Goal: Information Seeking & Learning: Learn about a topic

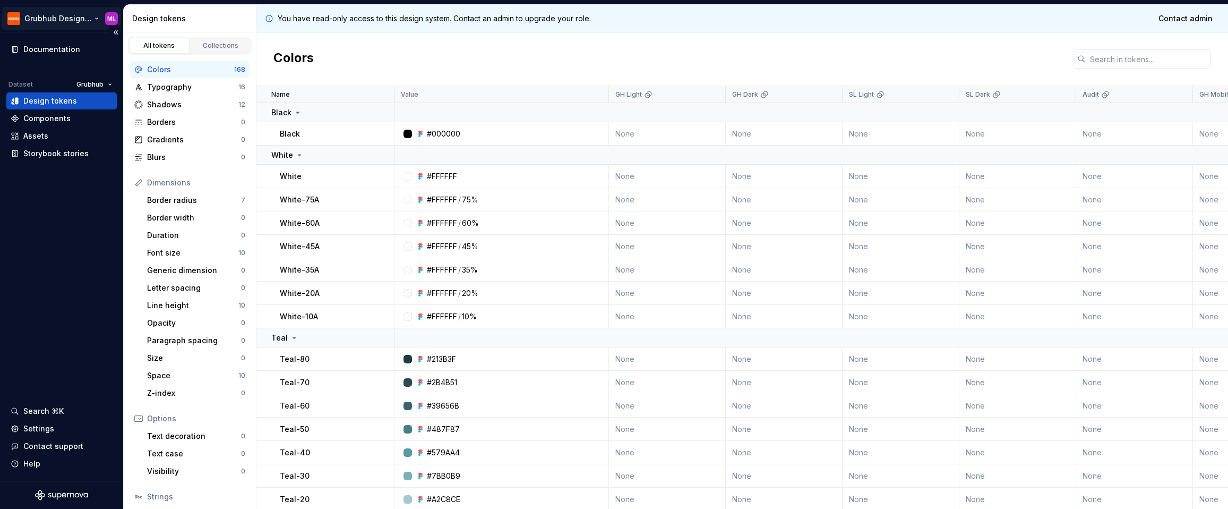
click at [73, 13] on html "Grubhub Design System ML Documentation Dataset Grubhub Design tokens Components…" at bounding box center [614, 254] width 1228 height 509
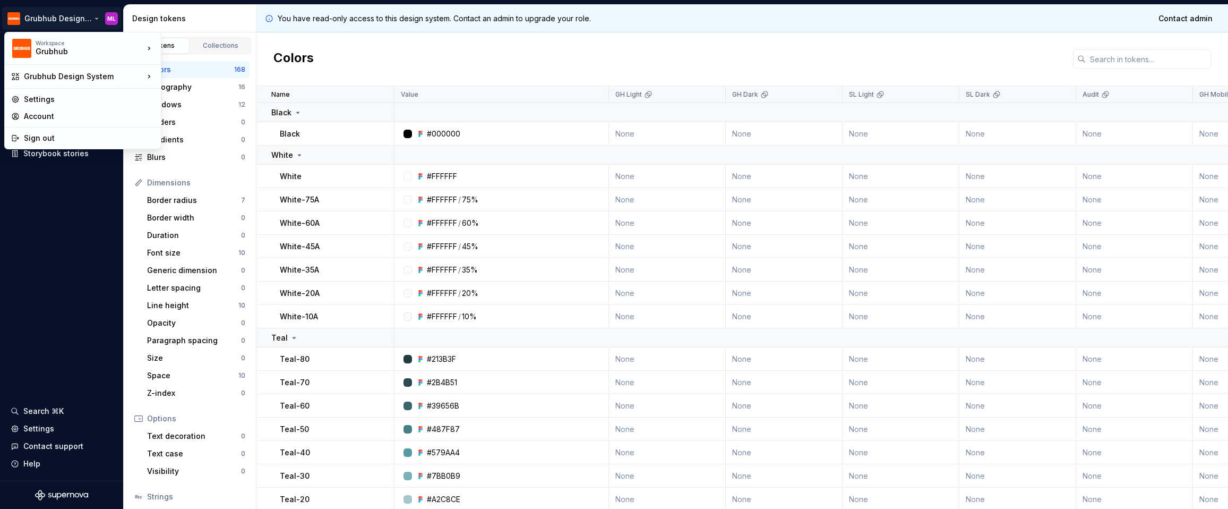
click at [77, 6] on html "Grubhub Design System ML Documentation Dataset Grubhub Design tokens Components…" at bounding box center [614, 254] width 1228 height 509
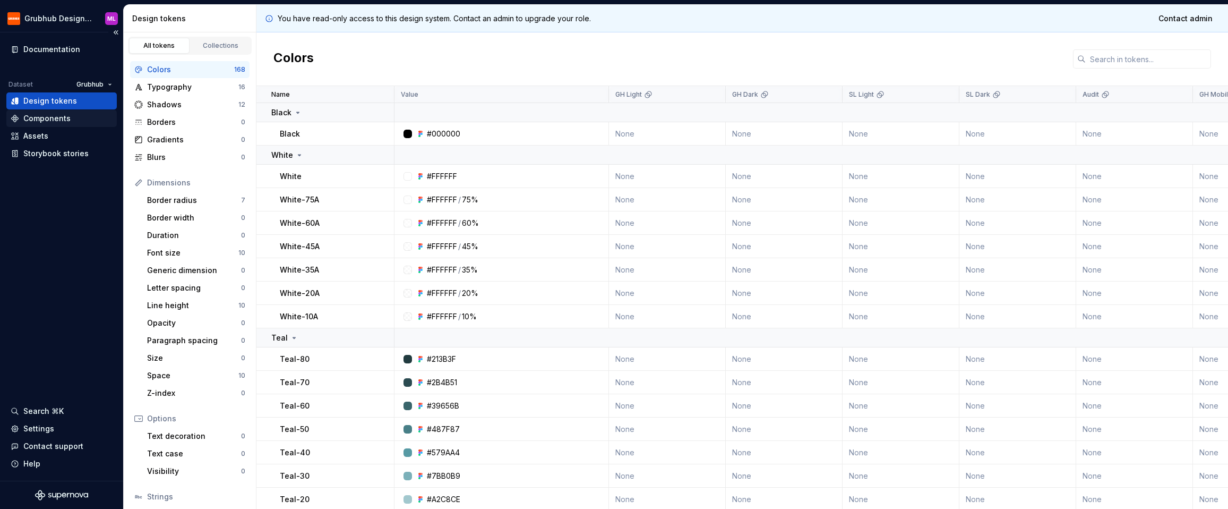
click at [66, 115] on div "Components" at bounding box center [46, 118] width 47 height 11
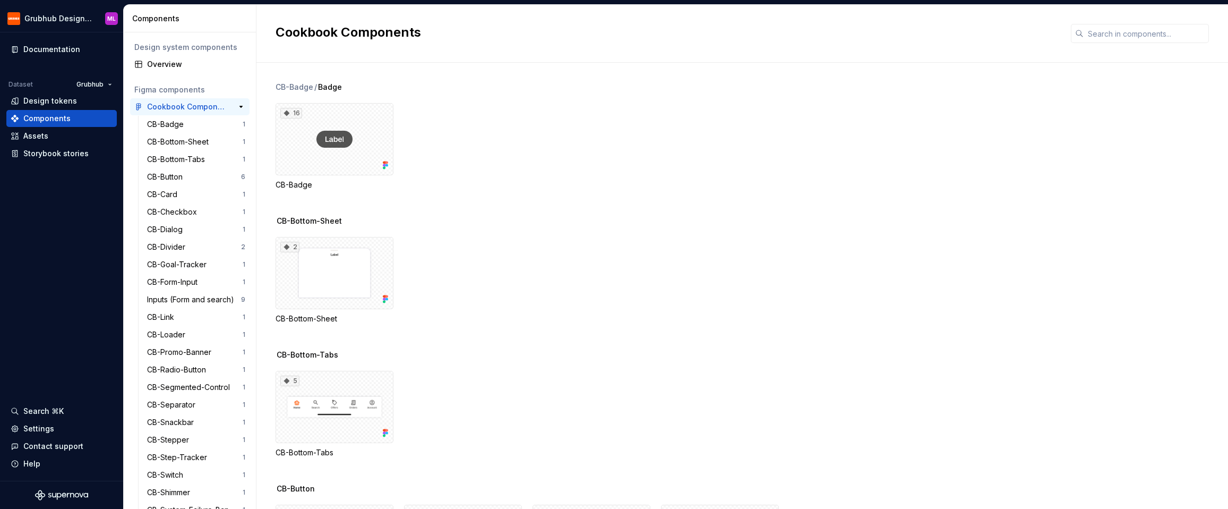
click at [213, 106] on div "Cookbook Components" at bounding box center [186, 106] width 79 height 11
click at [239, 105] on button "button" at bounding box center [241, 106] width 15 height 15
click at [241, 126] on button "button" at bounding box center [241, 124] width 15 height 15
click at [245, 141] on button "button" at bounding box center [241, 141] width 15 height 15
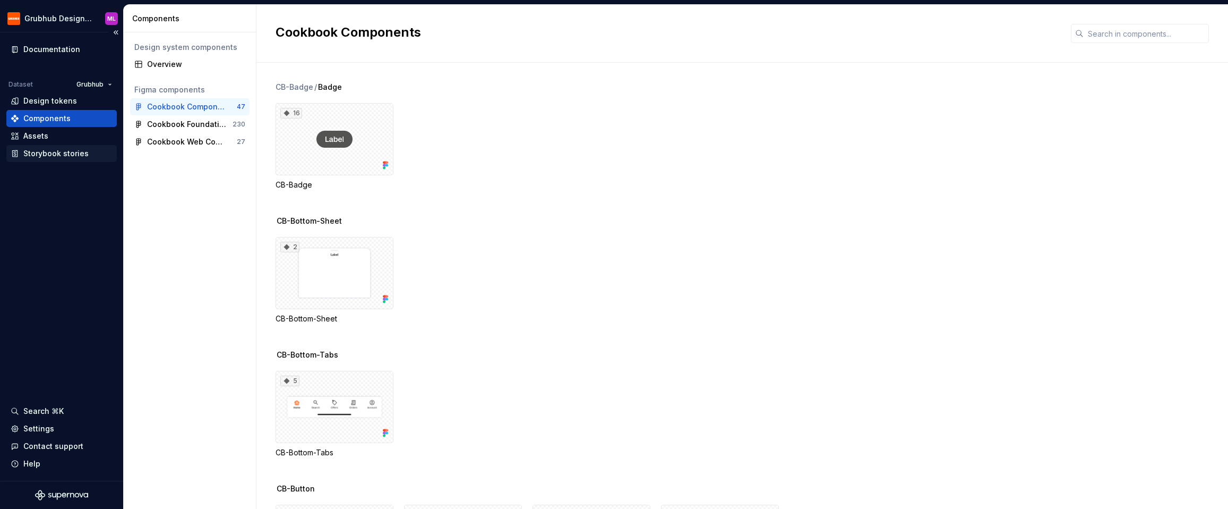
click at [47, 152] on div "Storybook stories" at bounding box center [55, 153] width 65 height 11
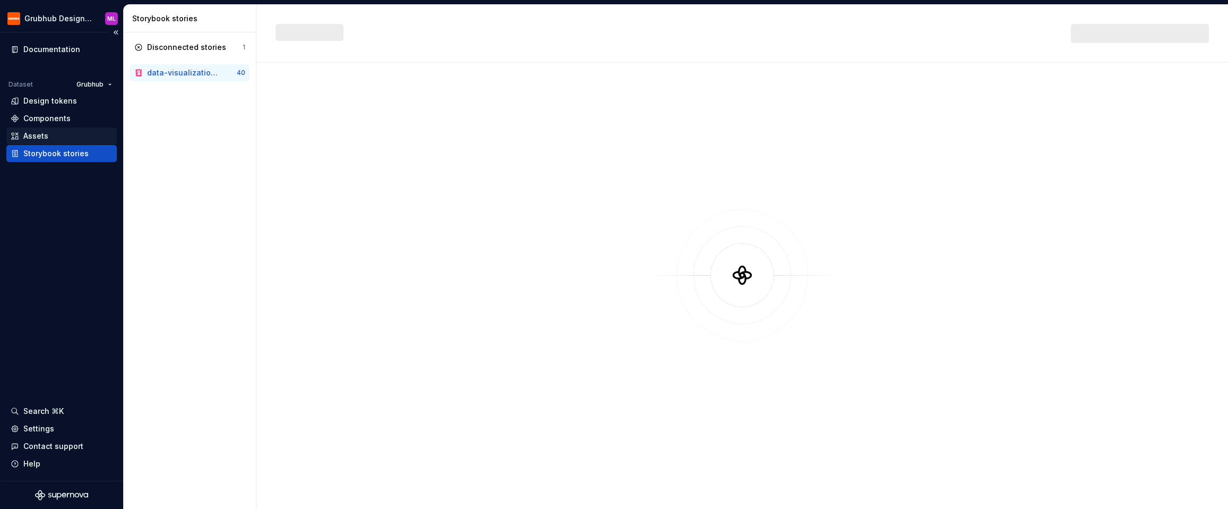
click at [53, 133] on div "Assets" at bounding box center [62, 136] width 102 height 11
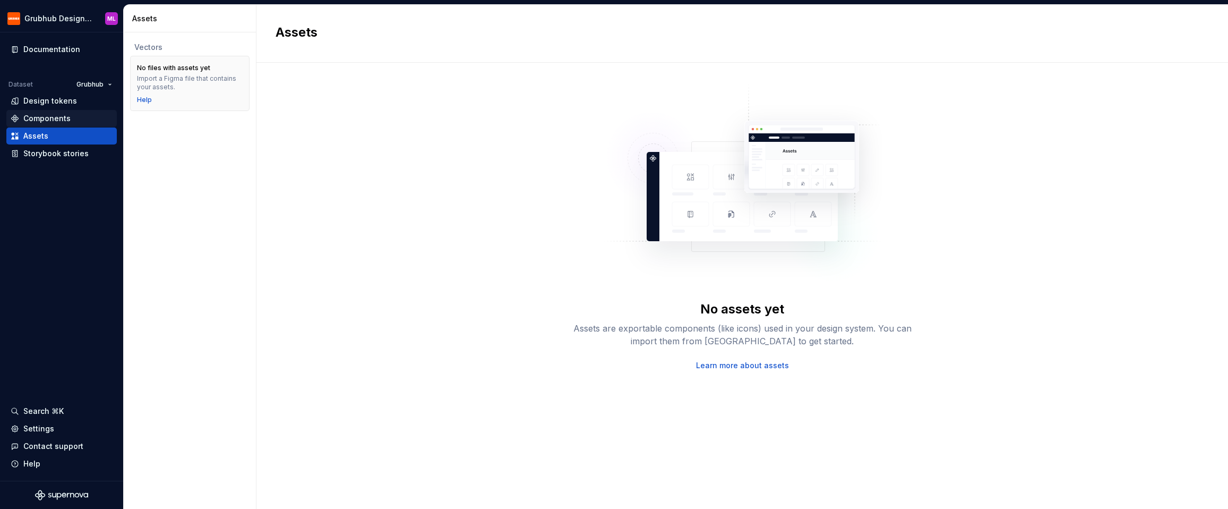
click at [54, 116] on div "Components" at bounding box center [46, 118] width 47 height 11
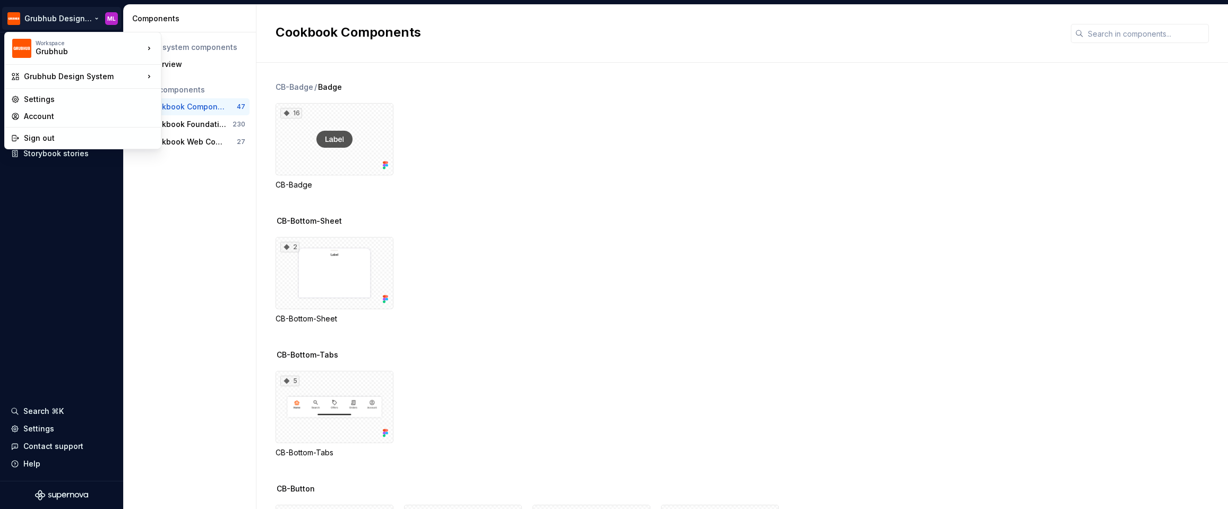
click at [82, 15] on html "Grubhub Design System ML Documentation Dataset Grubhub Design tokens Components…" at bounding box center [614, 254] width 1228 height 509
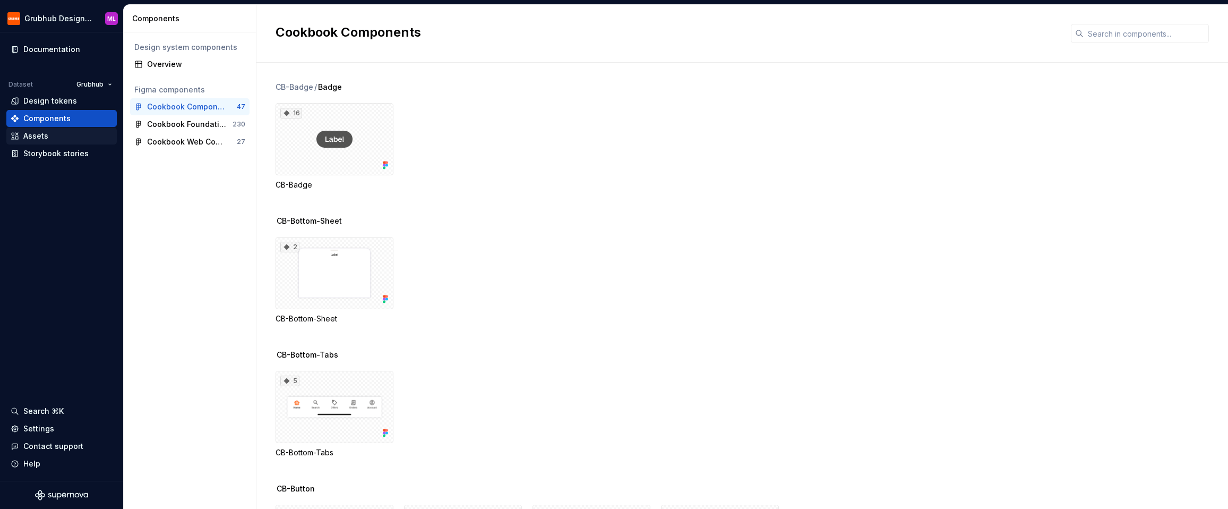
click at [87, 227] on html "Grubhub Design System ML Documentation Dataset Grubhub Design tokens Components…" at bounding box center [614, 254] width 1228 height 509
click at [48, 102] on div "Design tokens" at bounding box center [50, 101] width 54 height 11
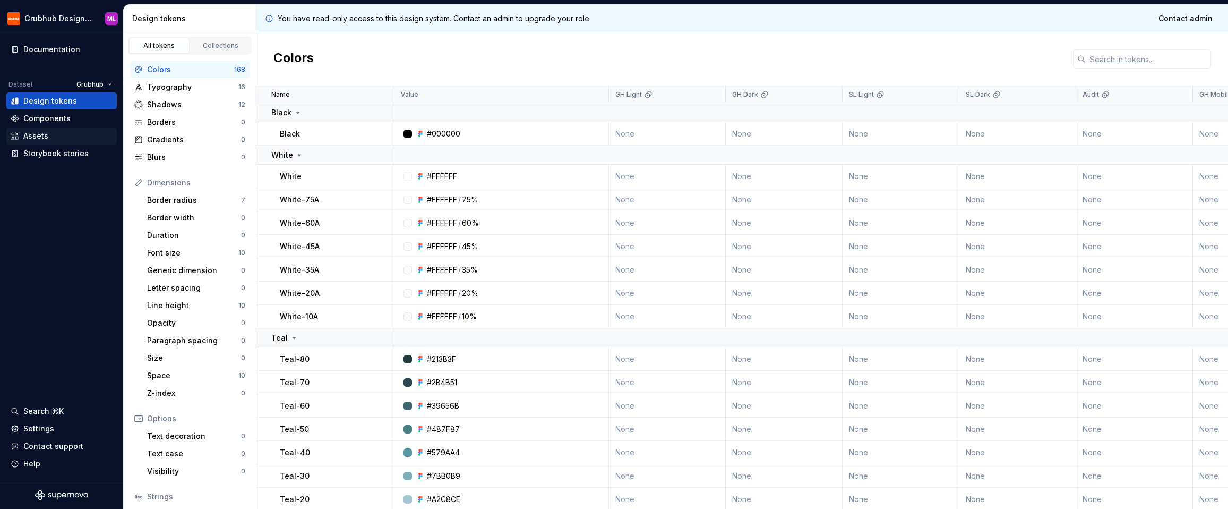
click at [54, 131] on div "Assets" at bounding box center [62, 136] width 102 height 11
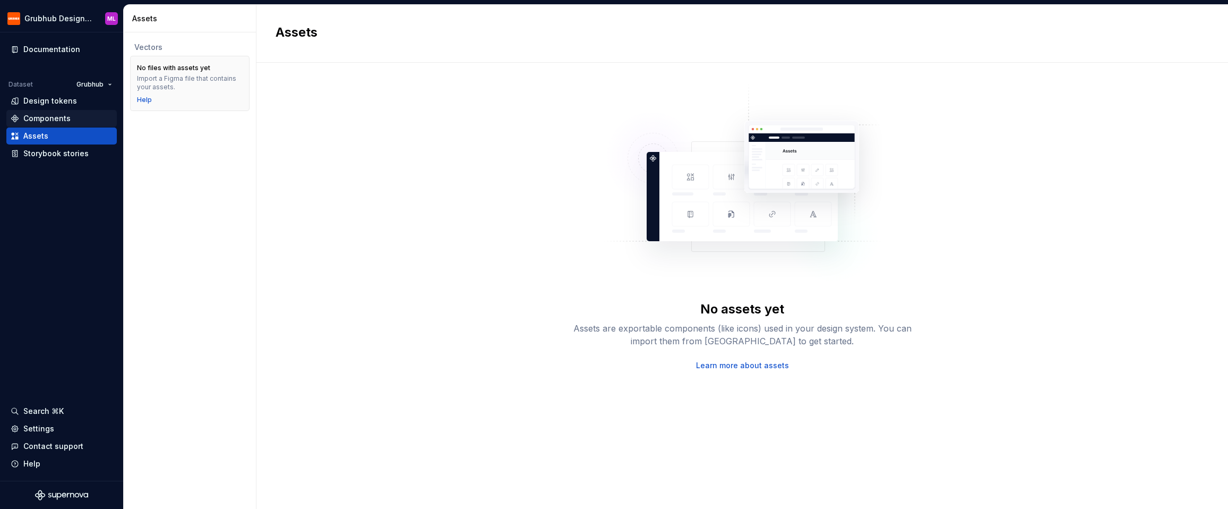
click at [76, 118] on div "Components" at bounding box center [62, 118] width 102 height 11
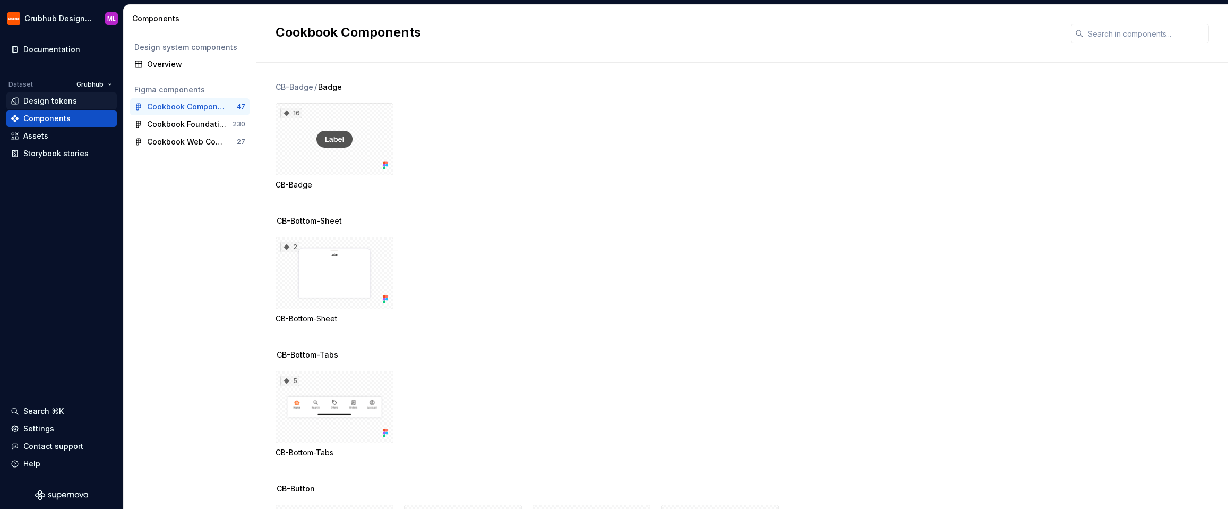
click at [76, 99] on div "Design tokens" at bounding box center [62, 101] width 102 height 11
